Goal: Transaction & Acquisition: Purchase product/service

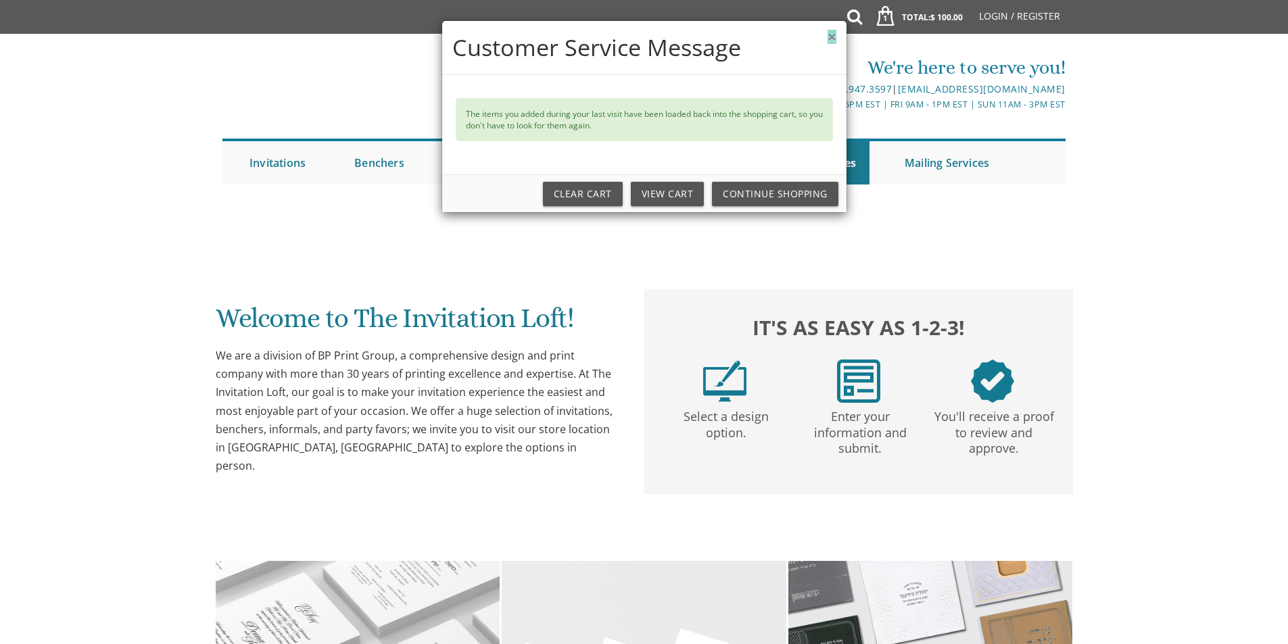
click at [828, 38] on button "×" at bounding box center [832, 37] width 8 height 14
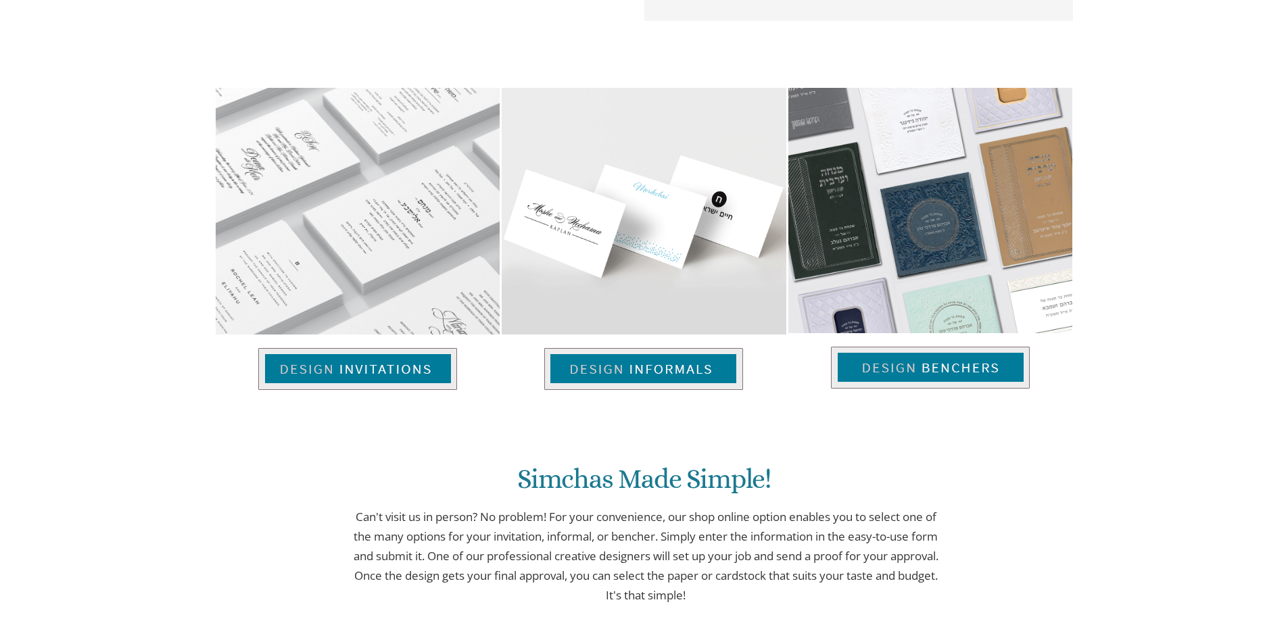
scroll to position [875, 0]
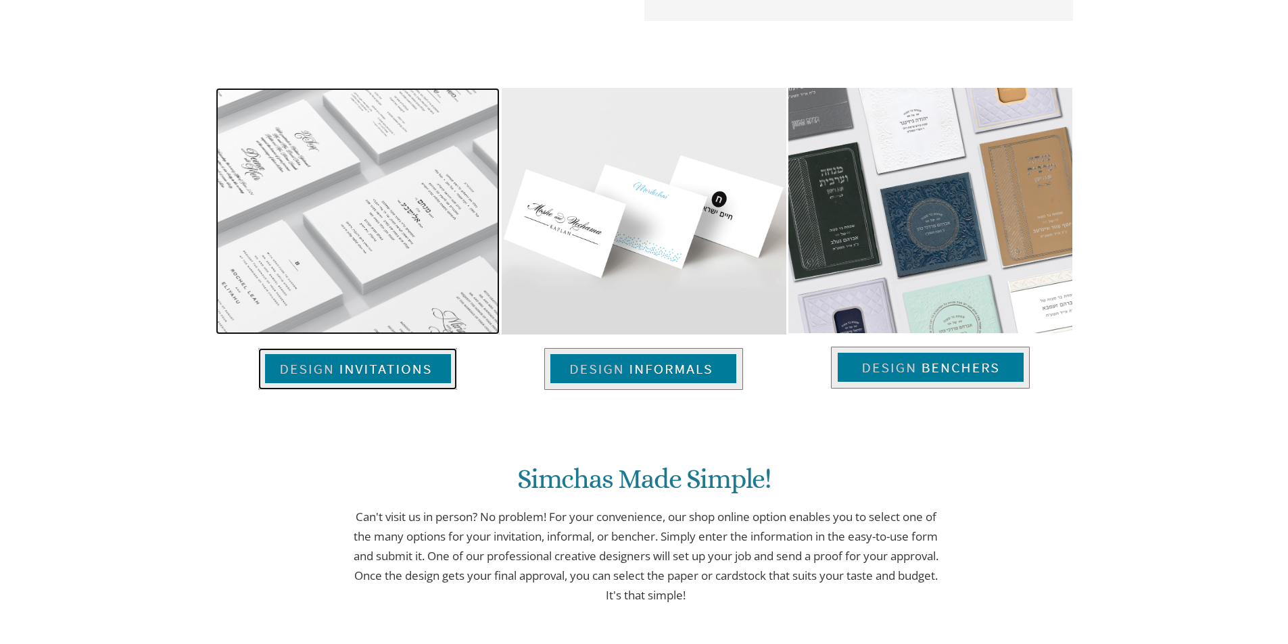
click at [417, 278] on img at bounding box center [358, 211] width 284 height 247
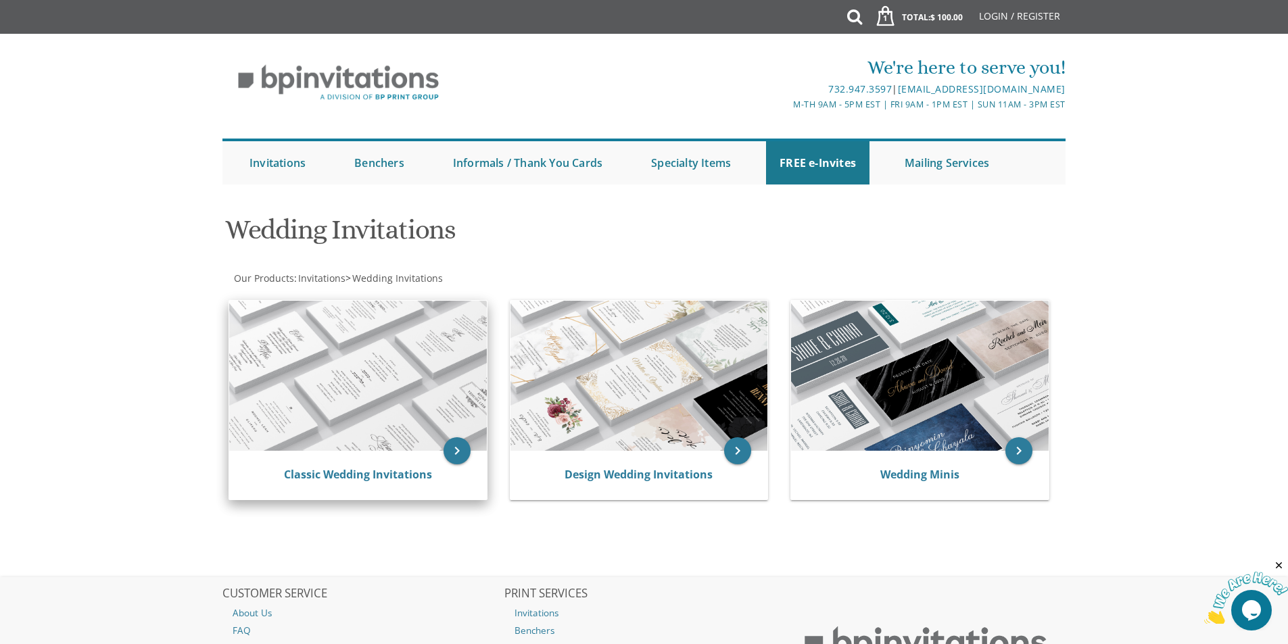
click at [356, 345] on img at bounding box center [358, 376] width 258 height 150
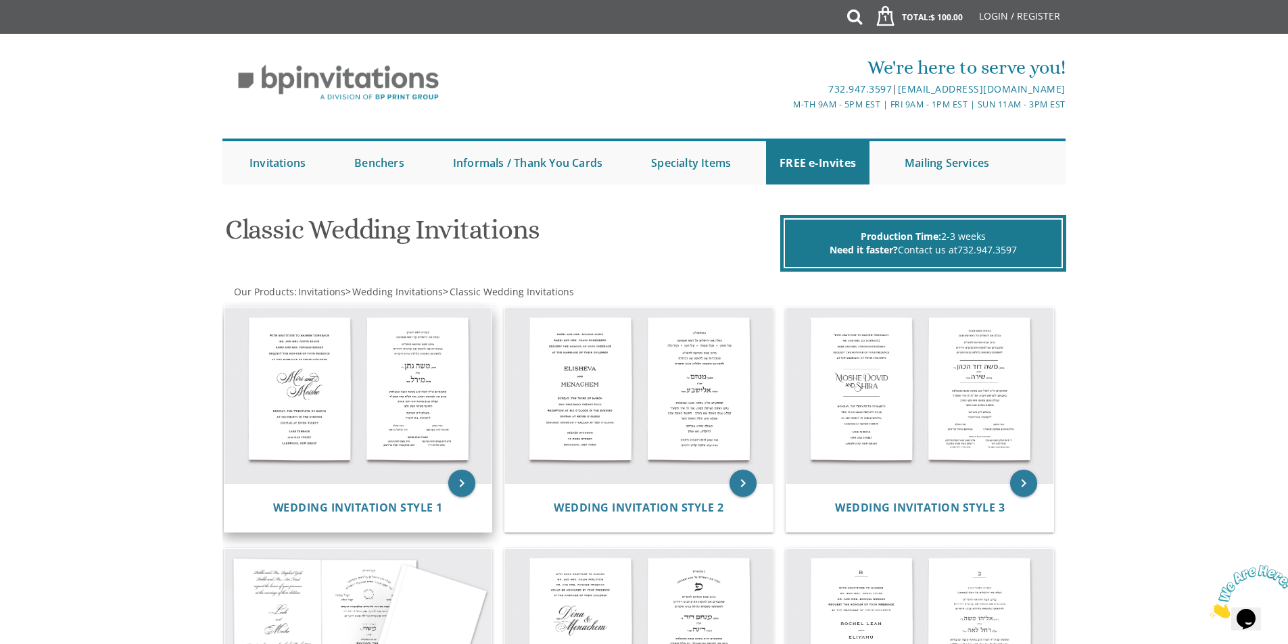
click at [425, 403] on img at bounding box center [358, 396] width 268 height 176
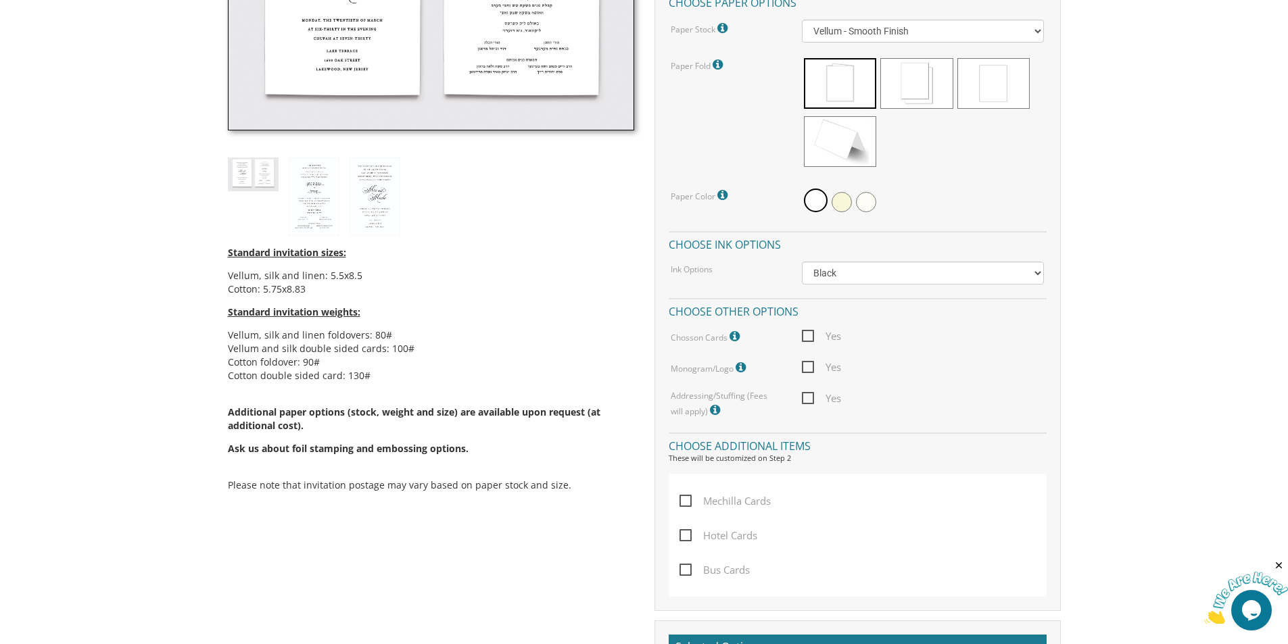
scroll to position [338, 0]
